Goal: Information Seeking & Learning: Learn about a topic

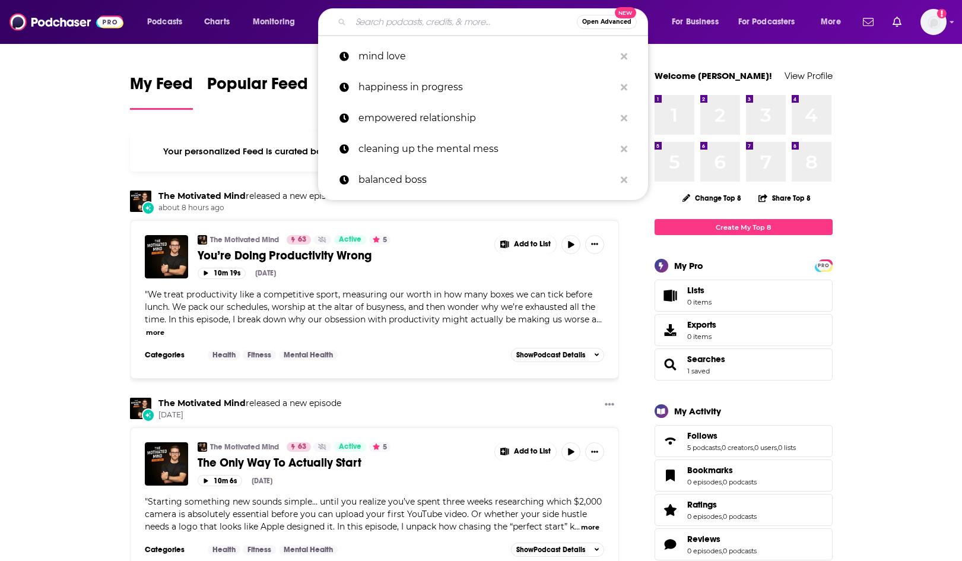
click at [438, 24] on input "Search podcasts, credits, & more..." at bounding box center [464, 21] width 226 height 19
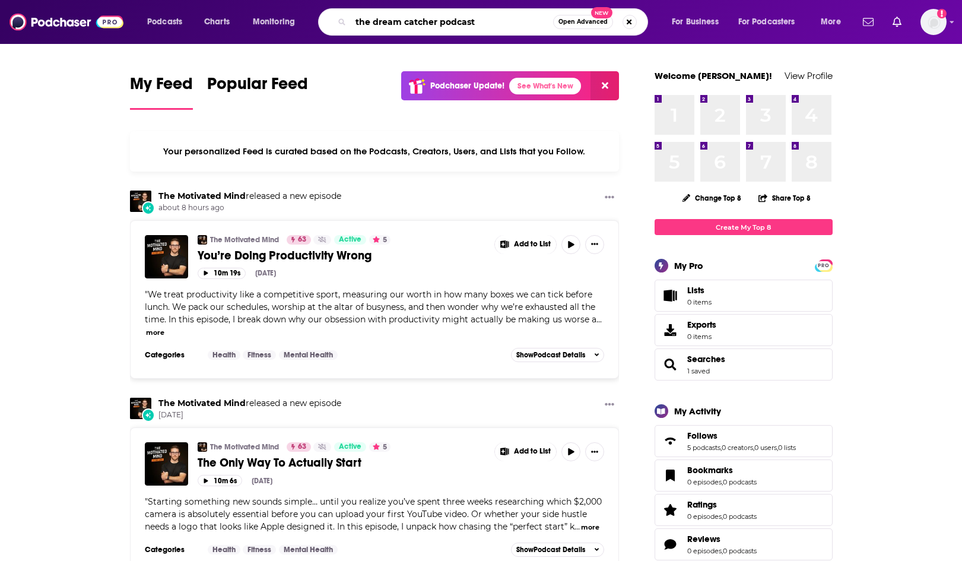
type input "the dream catcher podcast"
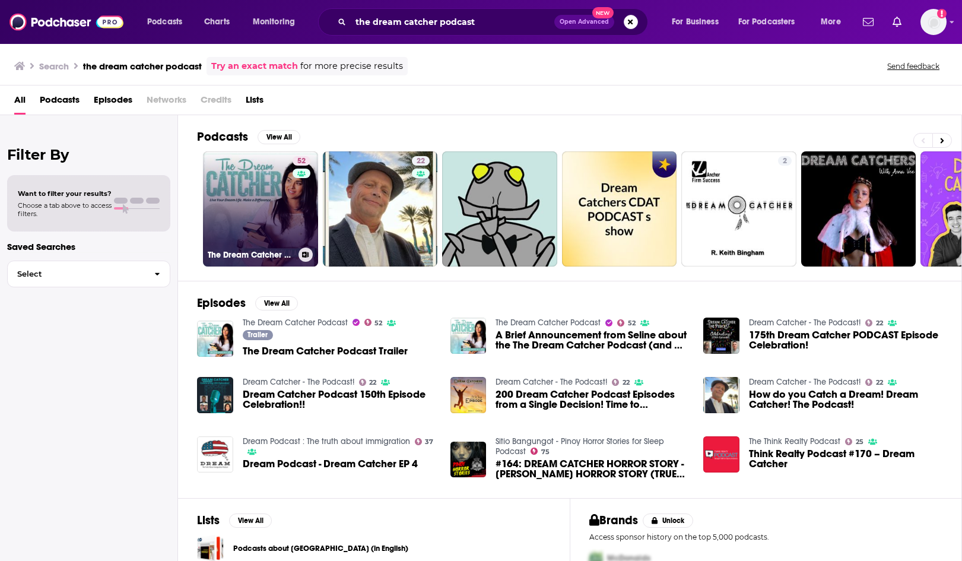
click at [253, 220] on link "52 The Dream Catcher Podcast" at bounding box center [260, 208] width 115 height 115
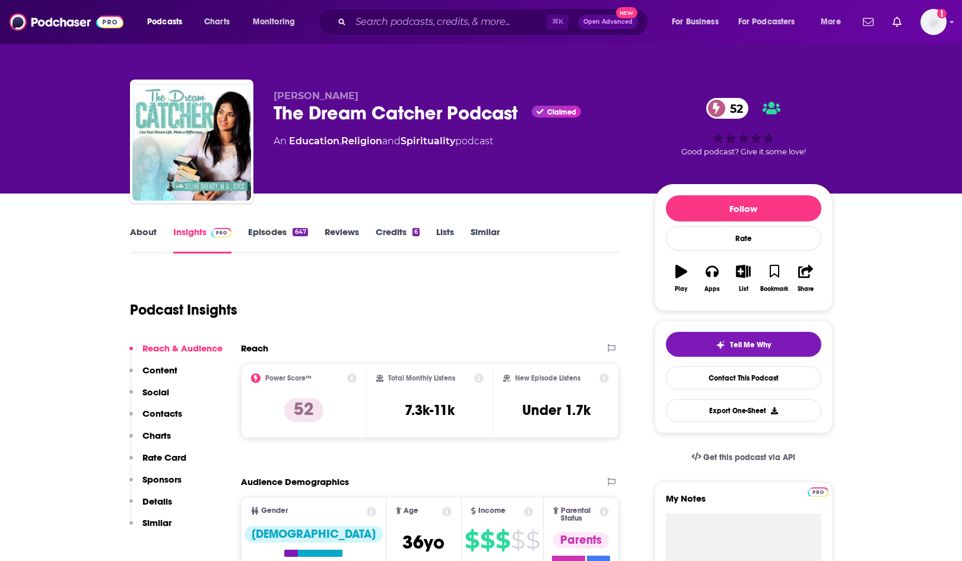
click at [148, 228] on link "About" at bounding box center [143, 239] width 27 height 27
